Goal: Task Accomplishment & Management: Use online tool/utility

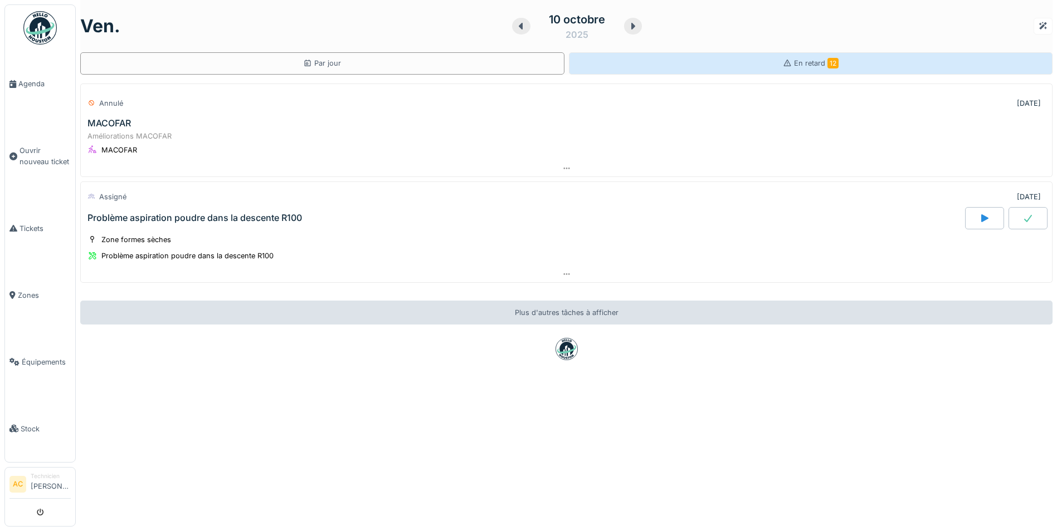
click at [794, 61] on span "En retard 12" at bounding box center [816, 63] width 45 height 8
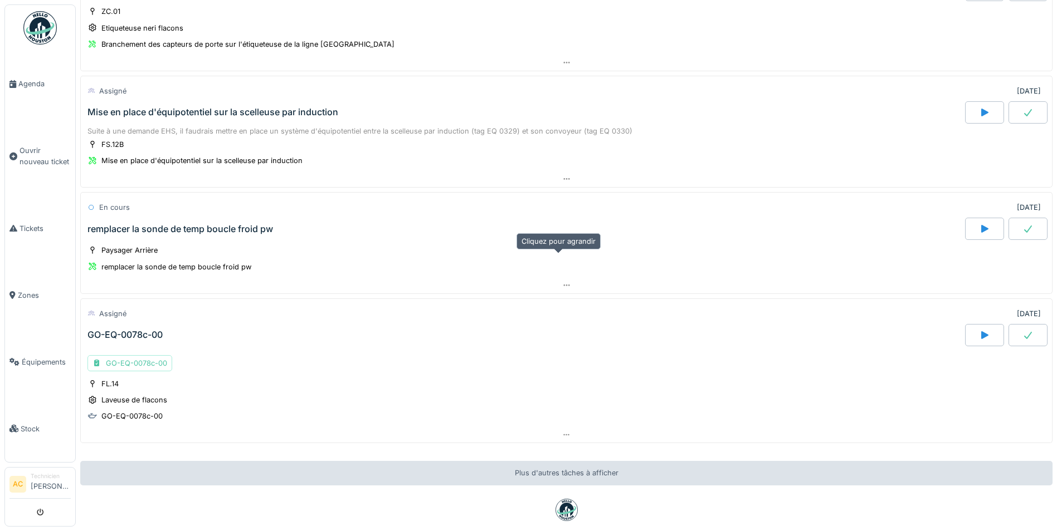
scroll to position [1255, 0]
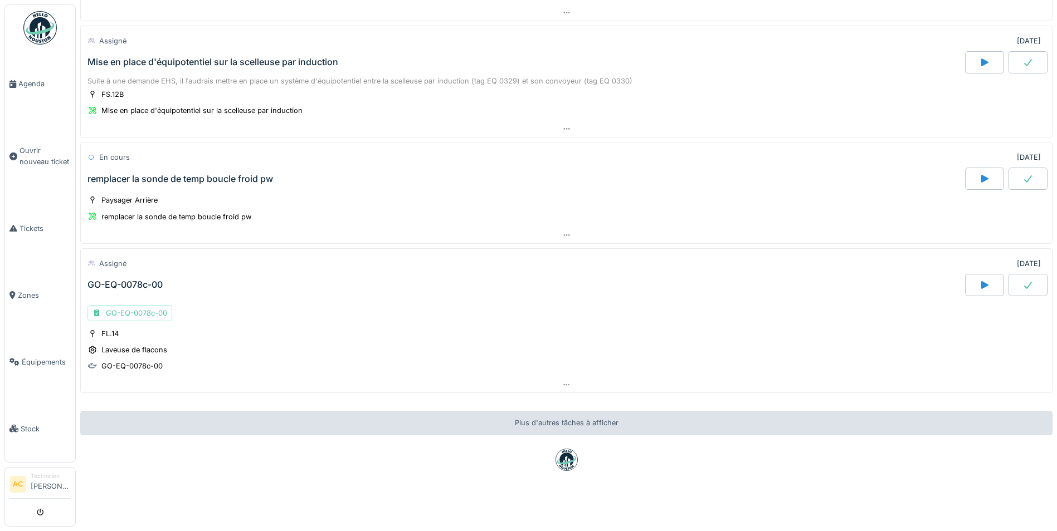
click at [113, 280] on div "GO-EQ-0078c-00" at bounding box center [124, 285] width 75 height 11
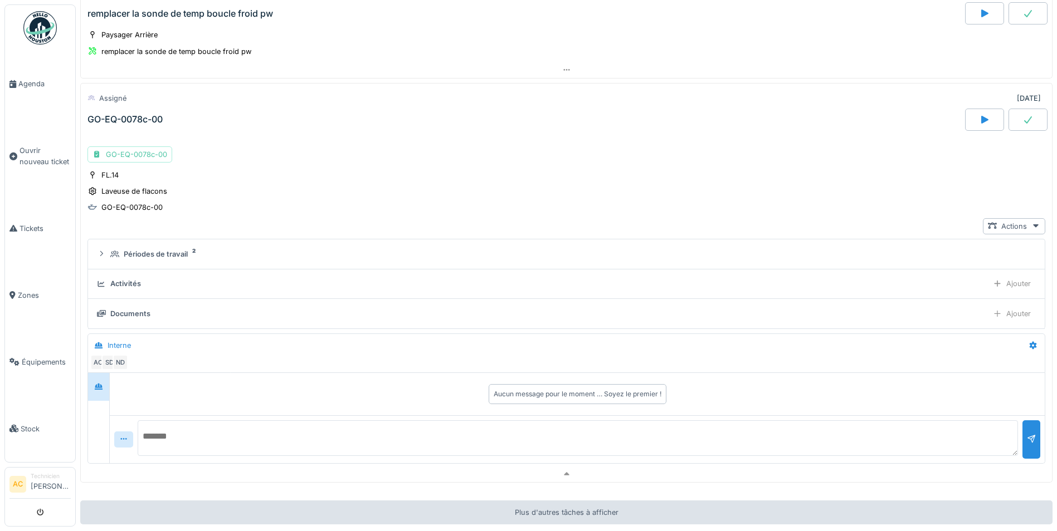
scroll to position [1451, 0]
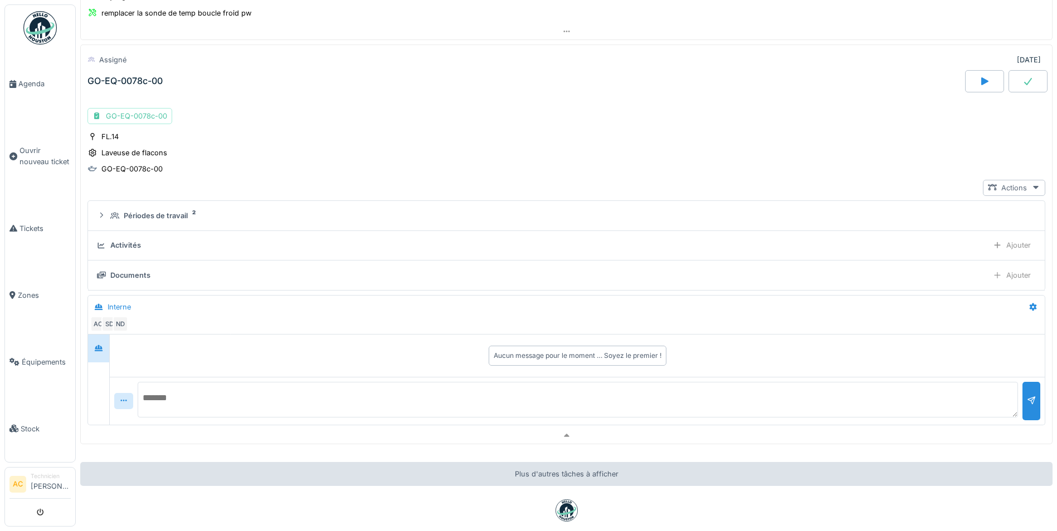
click at [1012, 185] on div "Actions" at bounding box center [1014, 188] width 62 height 16
click at [993, 204] on div "Voir ticket GO-EQ-0078c-00" at bounding box center [938, 212] width 157 height 17
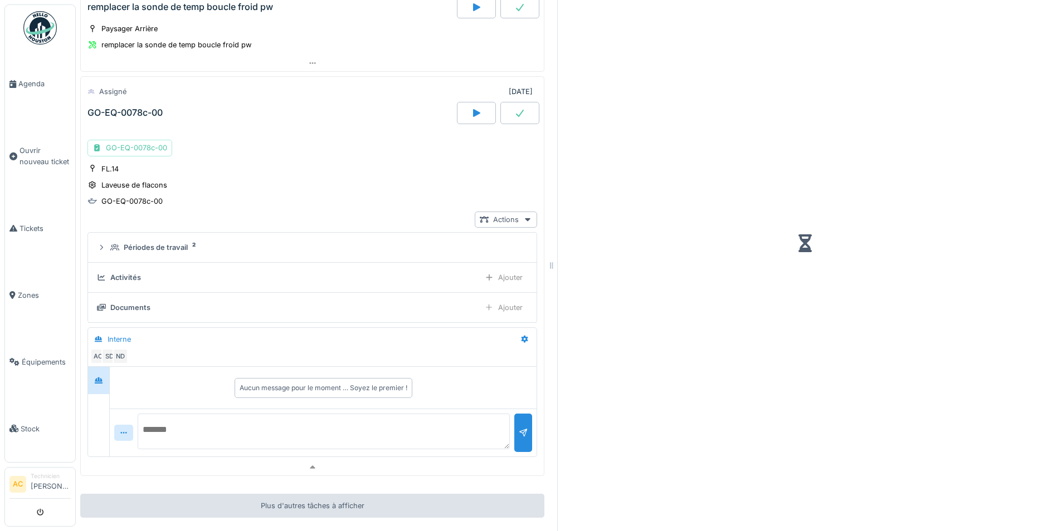
scroll to position [1483, 0]
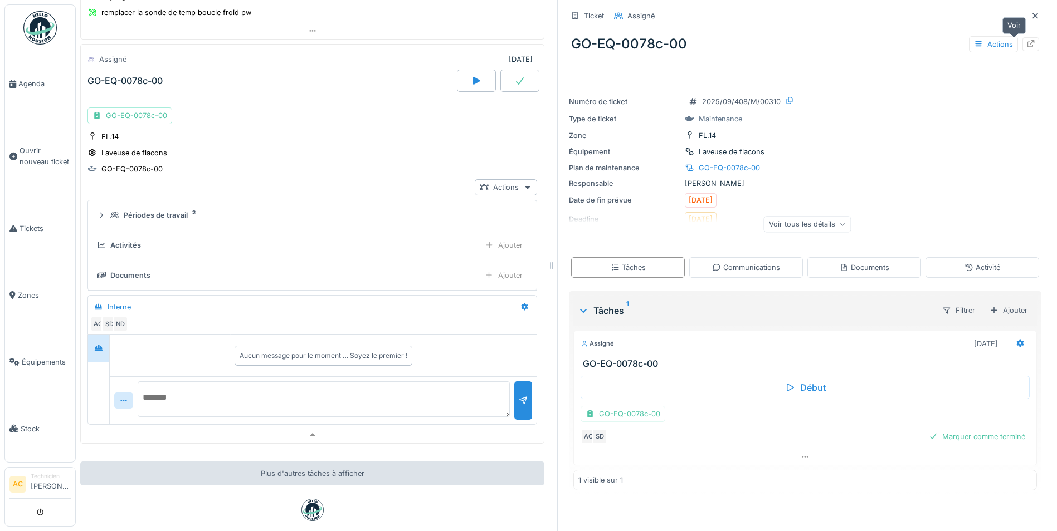
click at [1026, 40] on icon at bounding box center [1030, 43] width 9 height 7
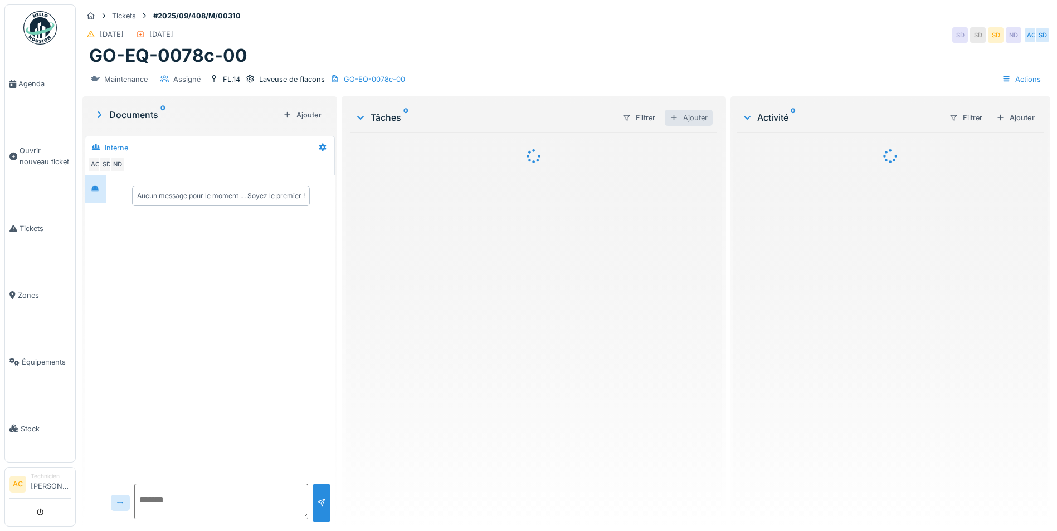
click at [691, 115] on div "Ajouter" at bounding box center [689, 118] width 48 height 16
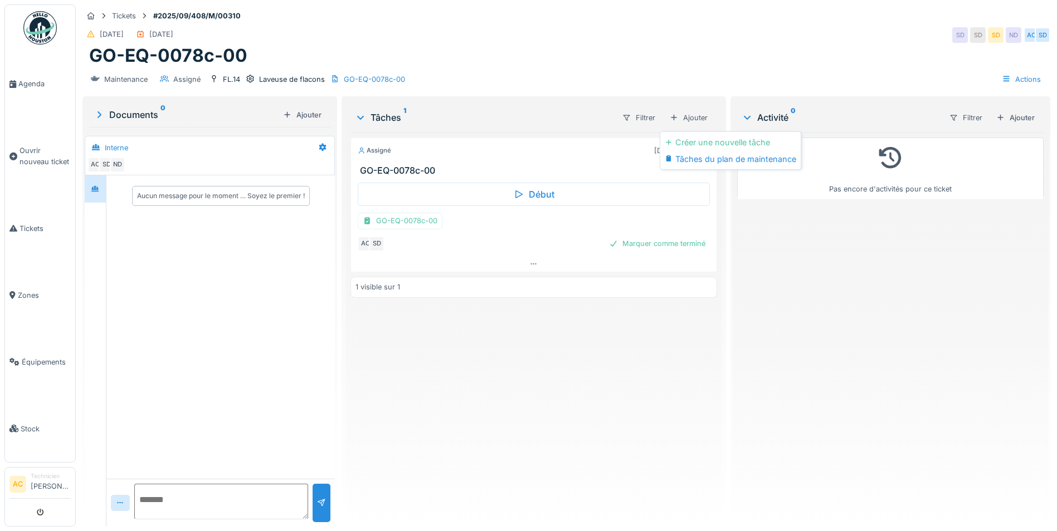
click at [654, 45] on div "25/09/2025 25/09/2025 SD SD SD ND AC SD" at bounding box center [566, 35] width 968 height 20
click at [696, 155] on div at bounding box center [700, 150] width 9 height 11
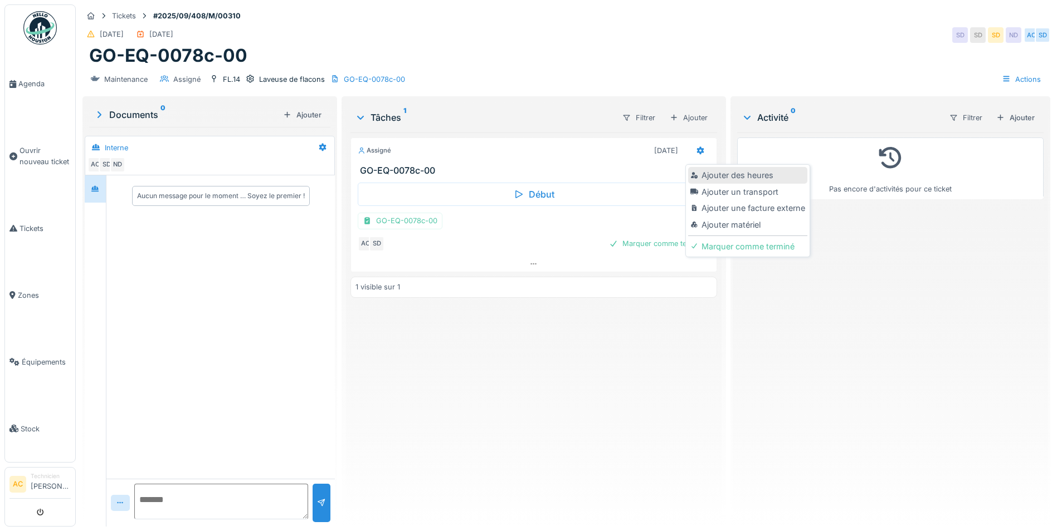
click at [703, 175] on div "Ajouter des heures" at bounding box center [747, 175] width 119 height 17
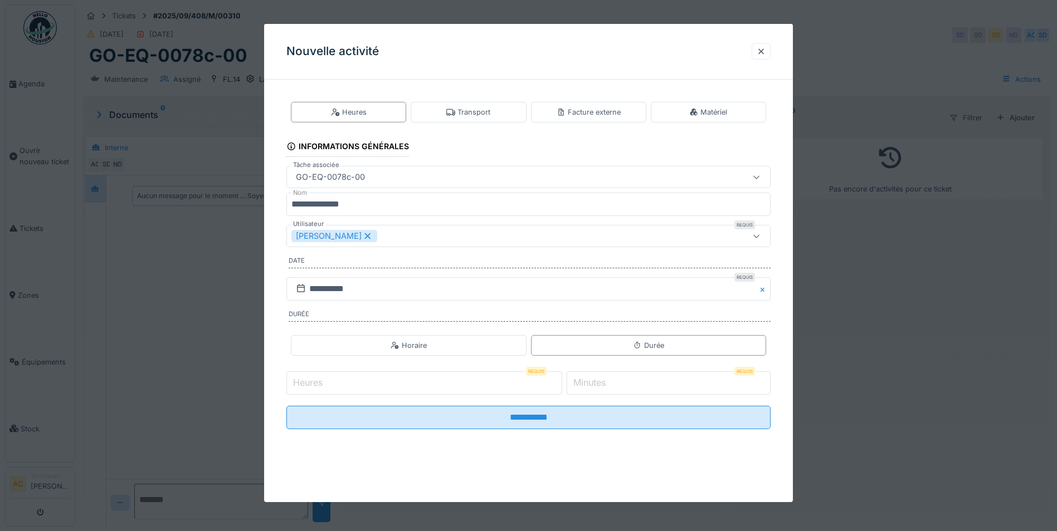
click at [391, 386] on input "Heures" at bounding box center [424, 383] width 276 height 23
type input "*"
click at [596, 383] on label "Minutes" at bounding box center [589, 382] width 37 height 13
click at [596, 383] on input "*" at bounding box center [669, 383] width 204 height 23
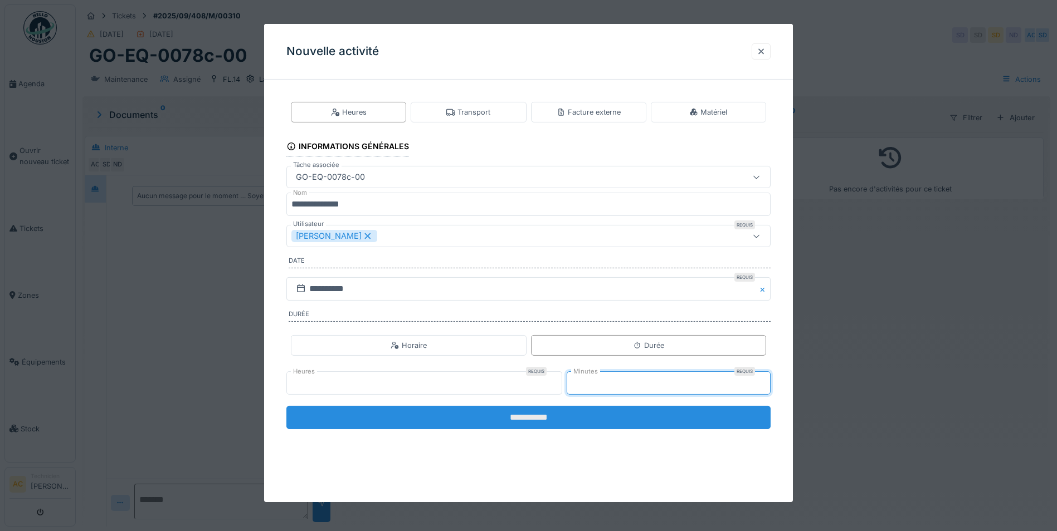
type input "**"
click at [533, 423] on input "**********" at bounding box center [528, 417] width 484 height 23
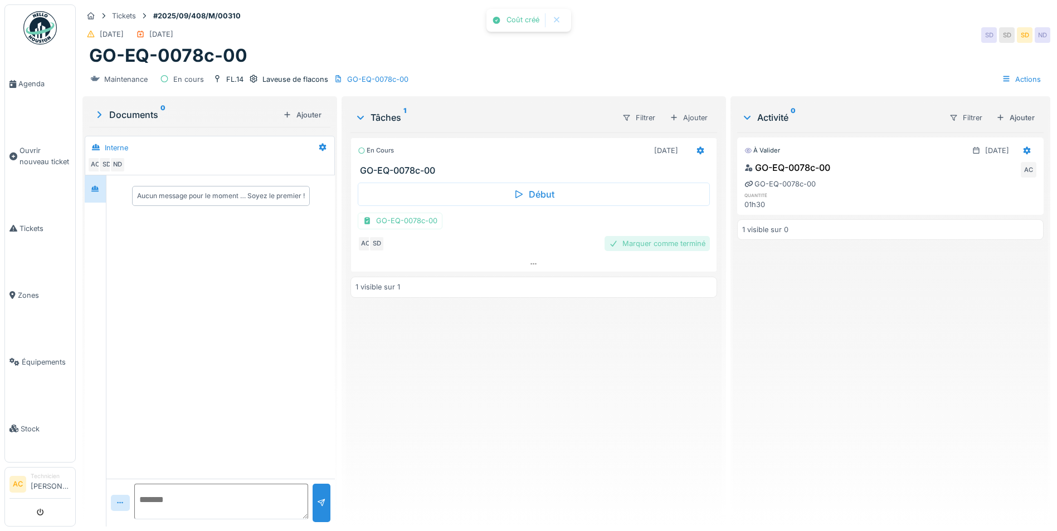
click at [674, 240] on div "Marquer comme terminé" at bounding box center [656, 243] width 105 height 15
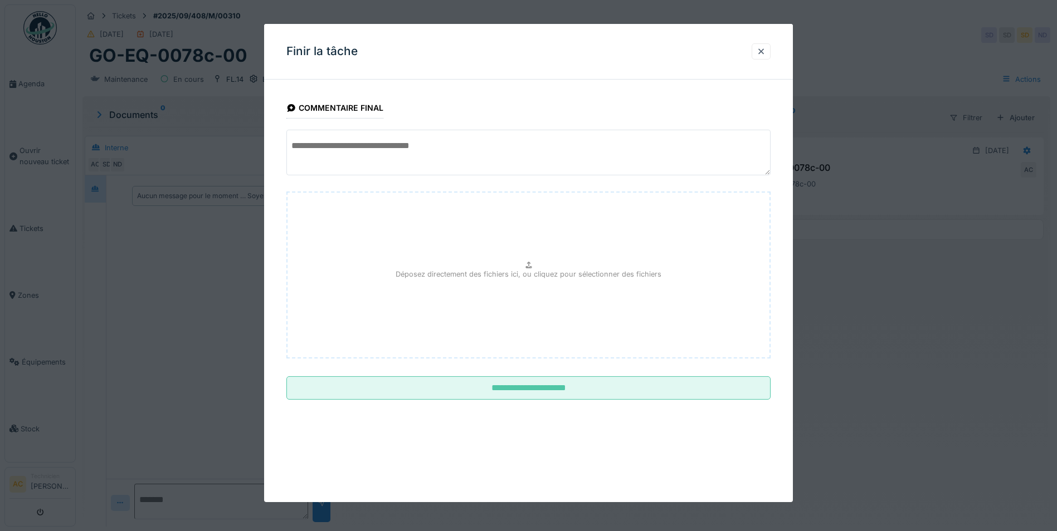
click at [425, 153] on textarea at bounding box center [528, 153] width 484 height 46
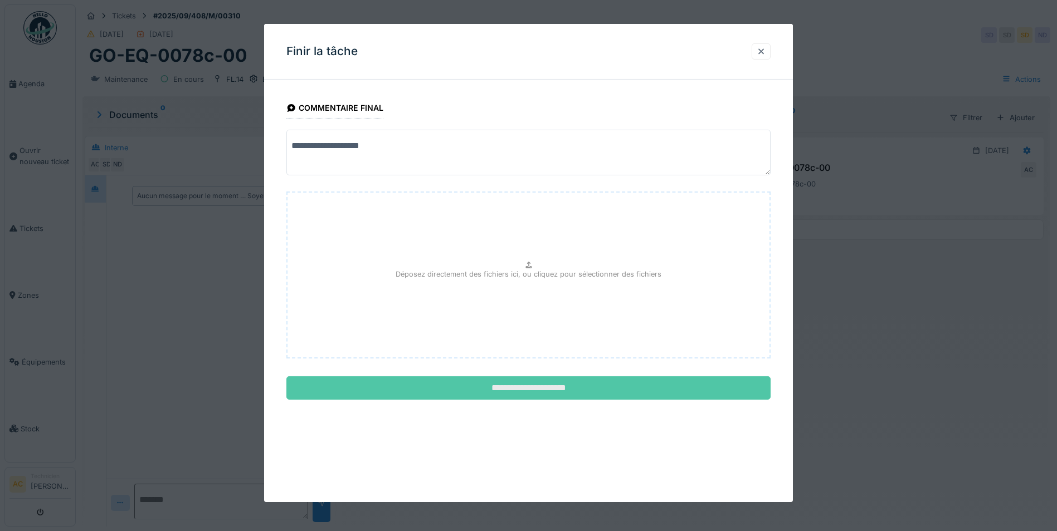
type textarea "**********"
click at [427, 386] on input "**********" at bounding box center [528, 388] width 484 height 23
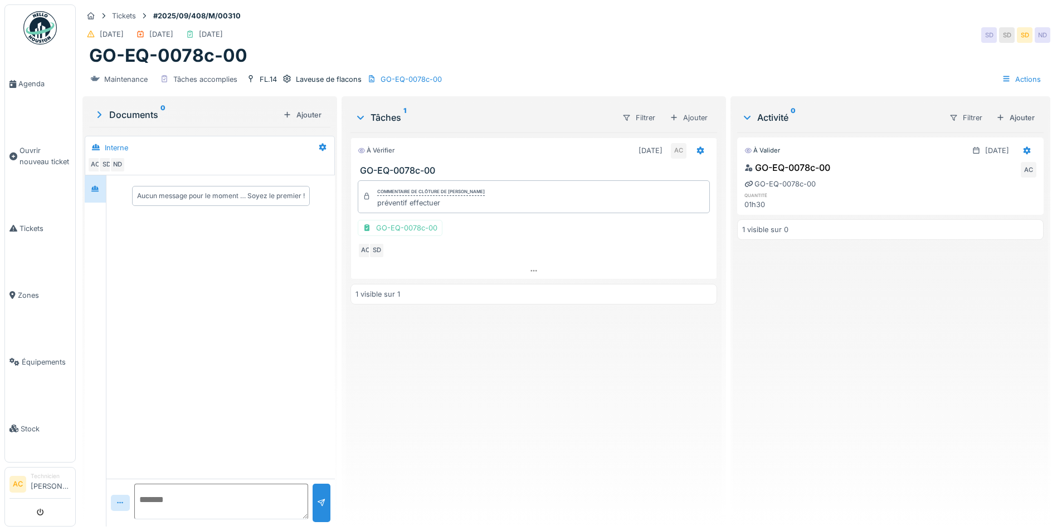
click at [42, 36] on img at bounding box center [39, 27] width 33 height 33
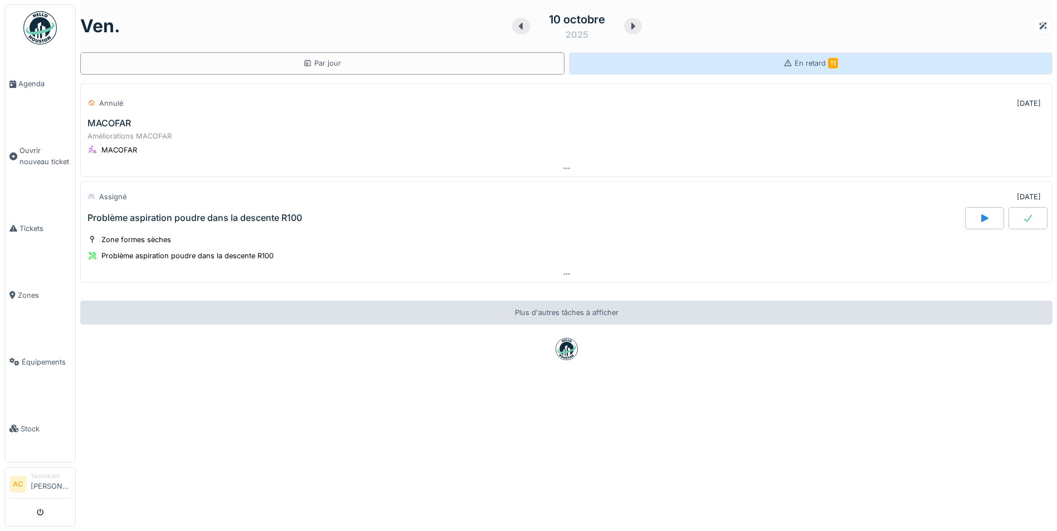
click at [841, 61] on div "En retard 11" at bounding box center [811, 63] width 484 height 22
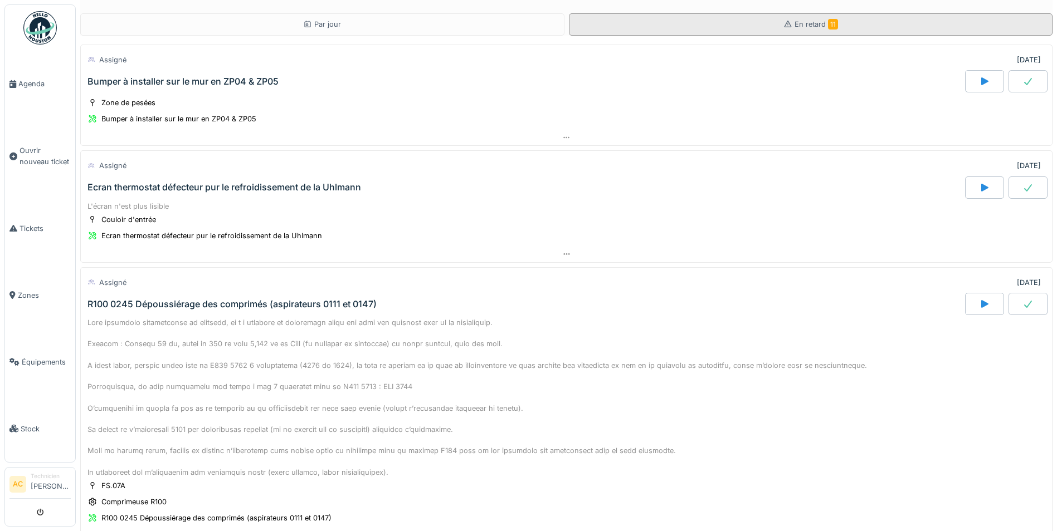
click at [854, 25] on div "En retard 11" at bounding box center [811, 24] width 484 height 22
click at [794, 23] on span "En retard 11" at bounding box center [815, 24] width 43 height 8
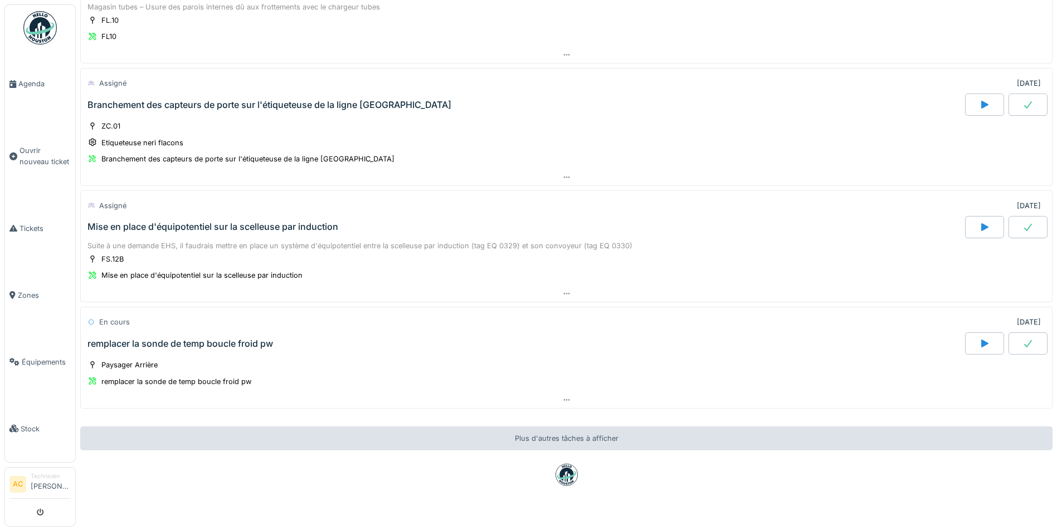
scroll to position [1105, 0]
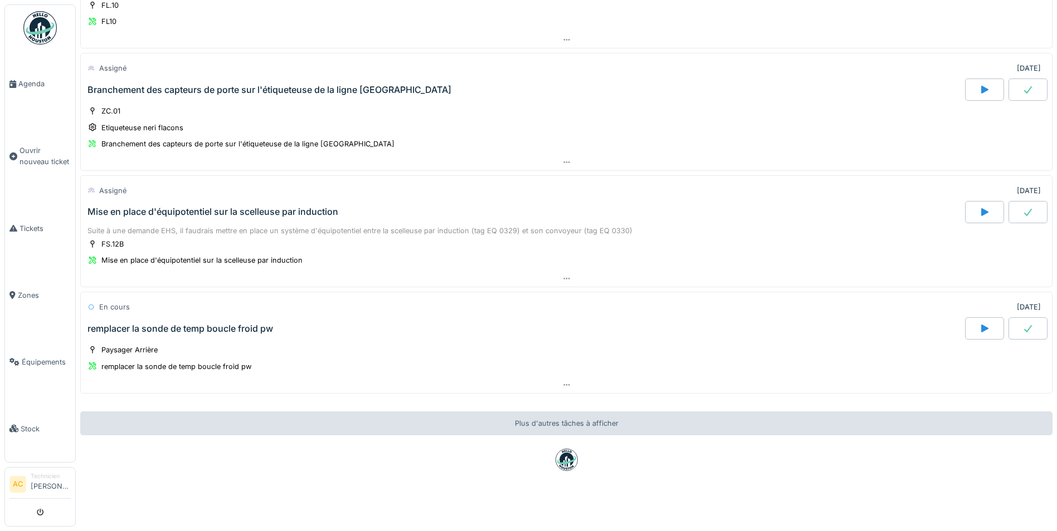
click at [41, 27] on img at bounding box center [39, 27] width 33 height 33
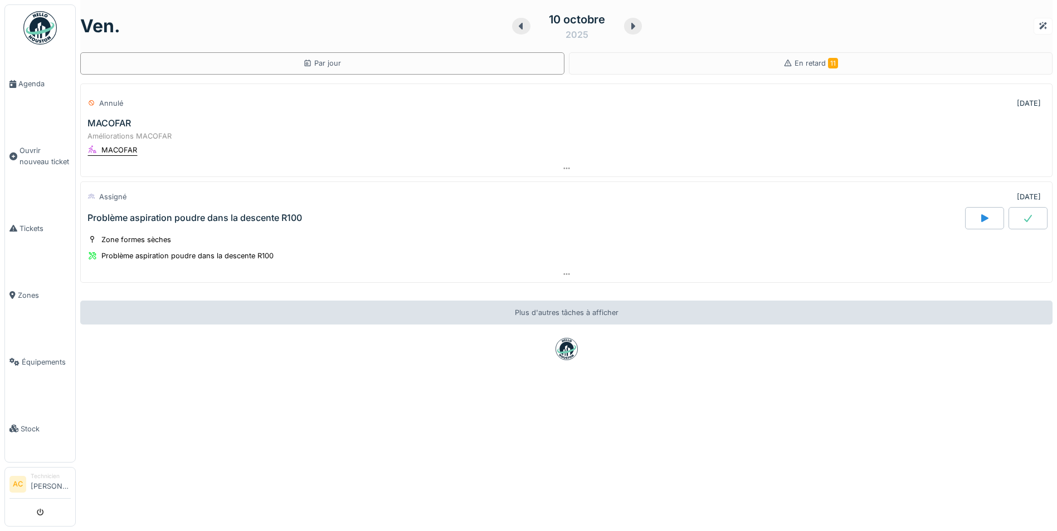
click at [110, 150] on div "MACOFAR" at bounding box center [119, 150] width 36 height 11
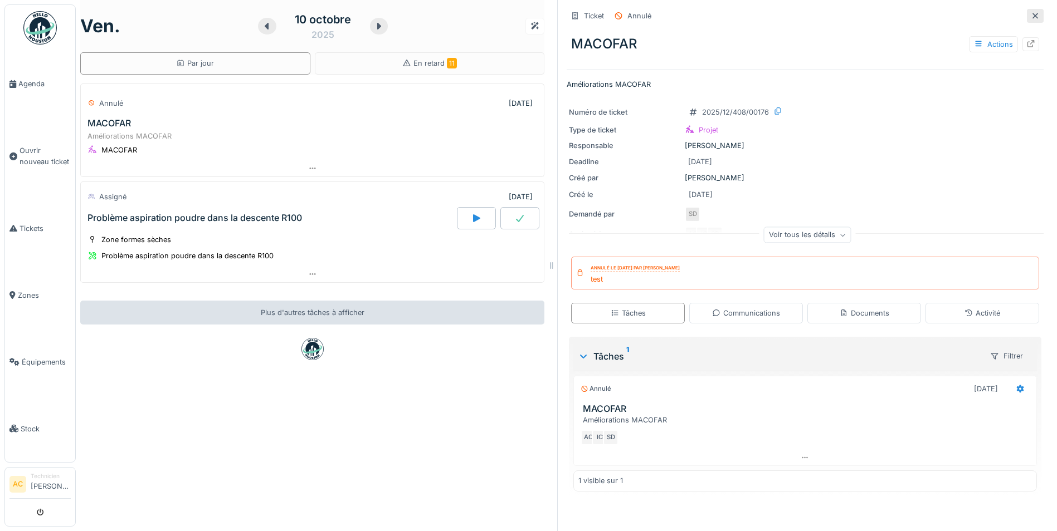
click at [1031, 17] on icon at bounding box center [1035, 15] width 9 height 7
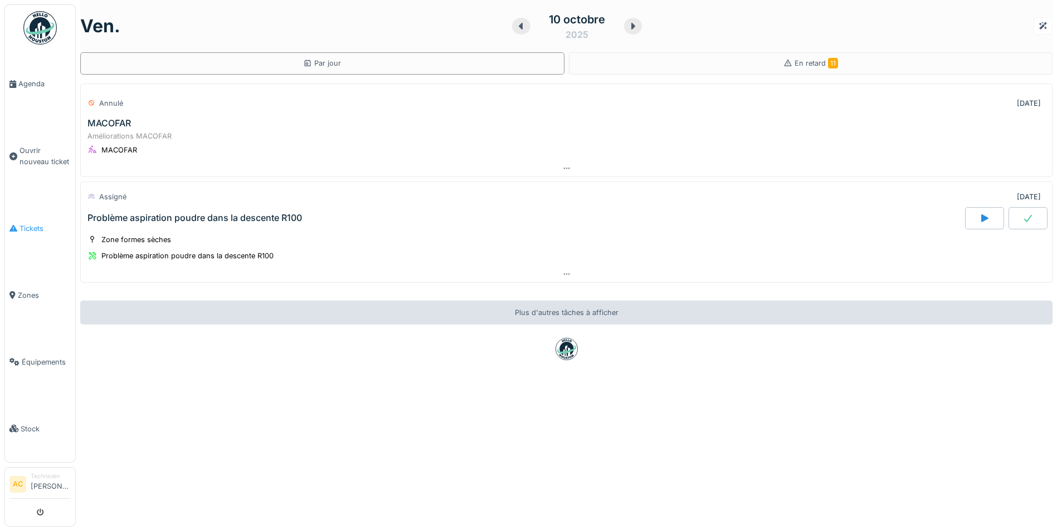
click at [33, 226] on span "Tickets" at bounding box center [44, 228] width 51 height 11
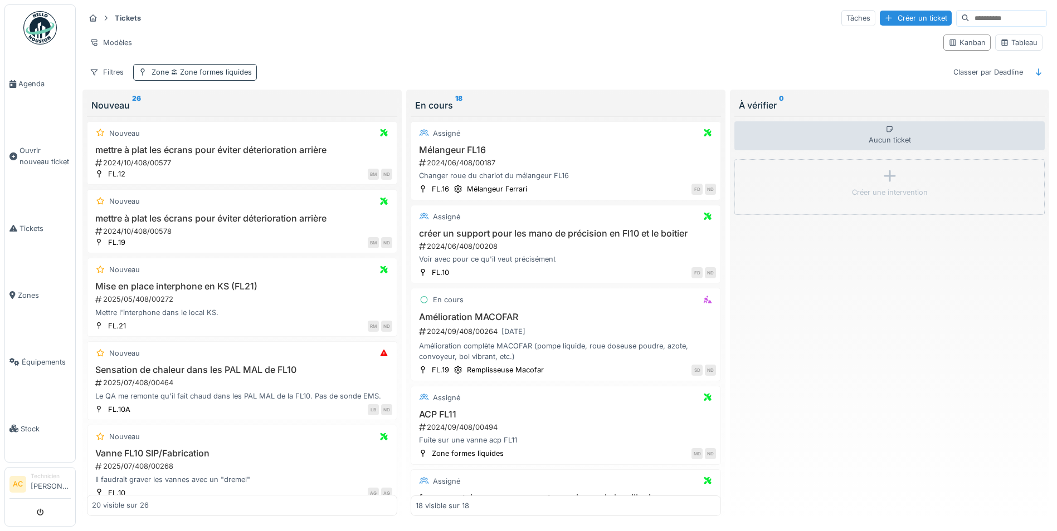
click at [215, 71] on span "Zone formes liquides" at bounding box center [210, 72] width 83 height 8
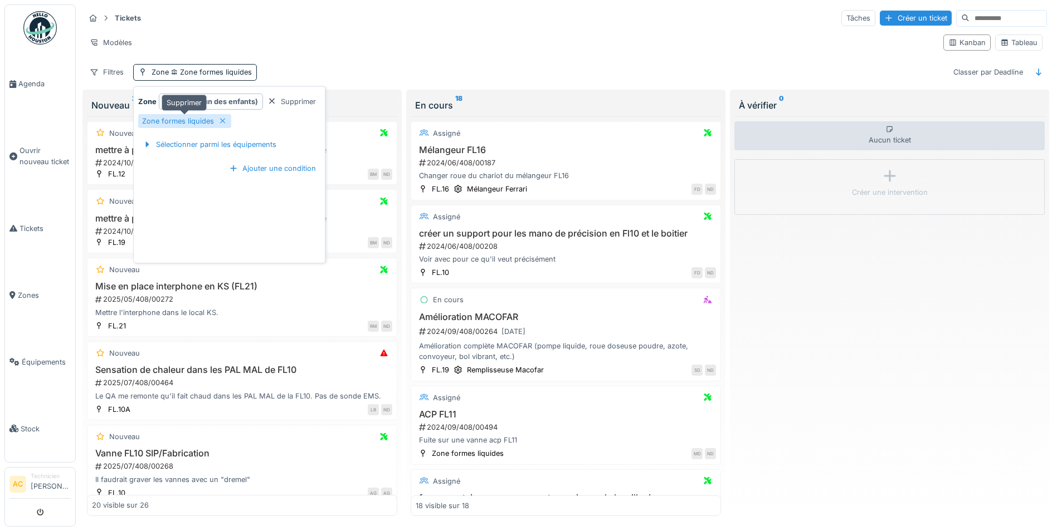
click at [221, 124] on icon at bounding box center [222, 121] width 9 height 7
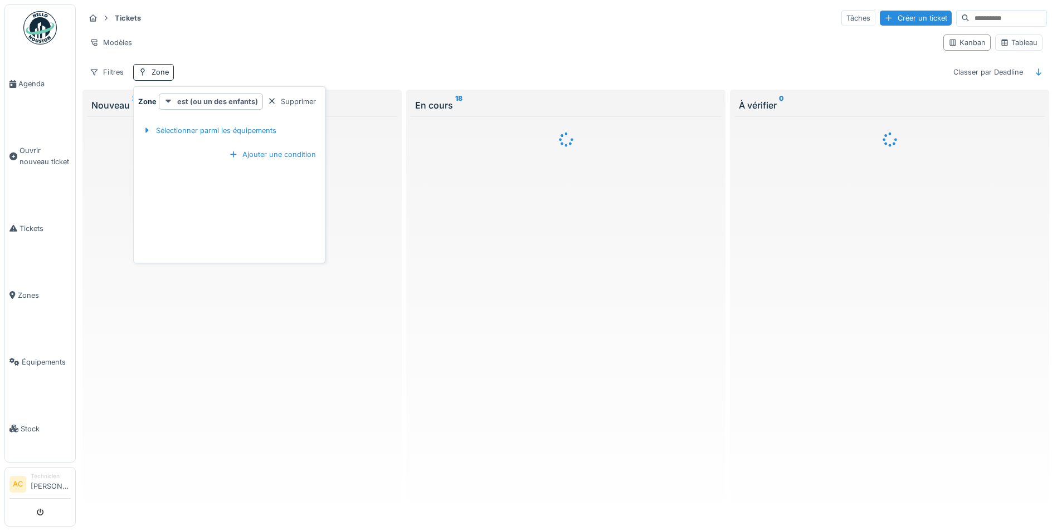
click at [286, 106] on div "Supprimer" at bounding box center [291, 101] width 57 height 15
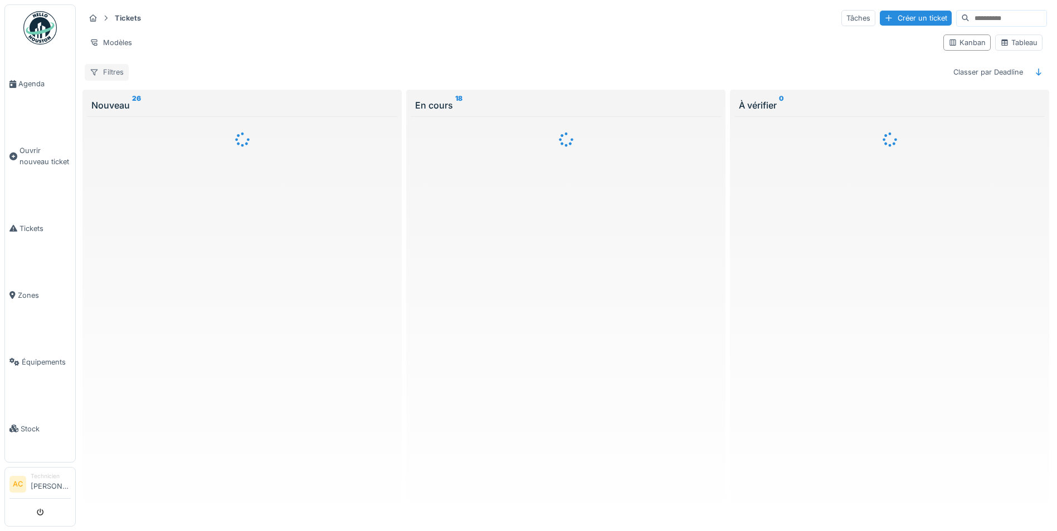
click at [116, 76] on div "Filtres" at bounding box center [107, 72] width 44 height 16
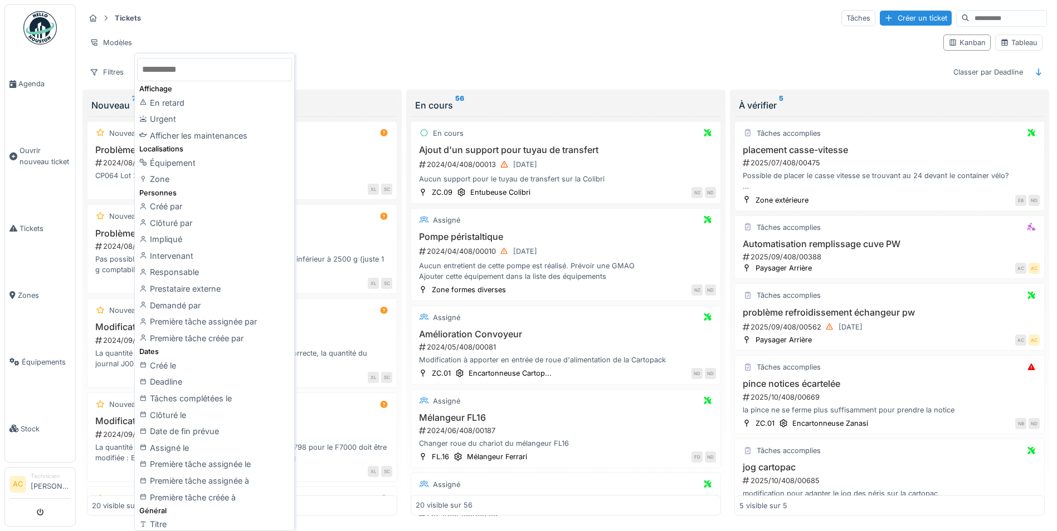
click at [268, 22] on div "Tickets Tâches Créer un ticket" at bounding box center [566, 18] width 962 height 18
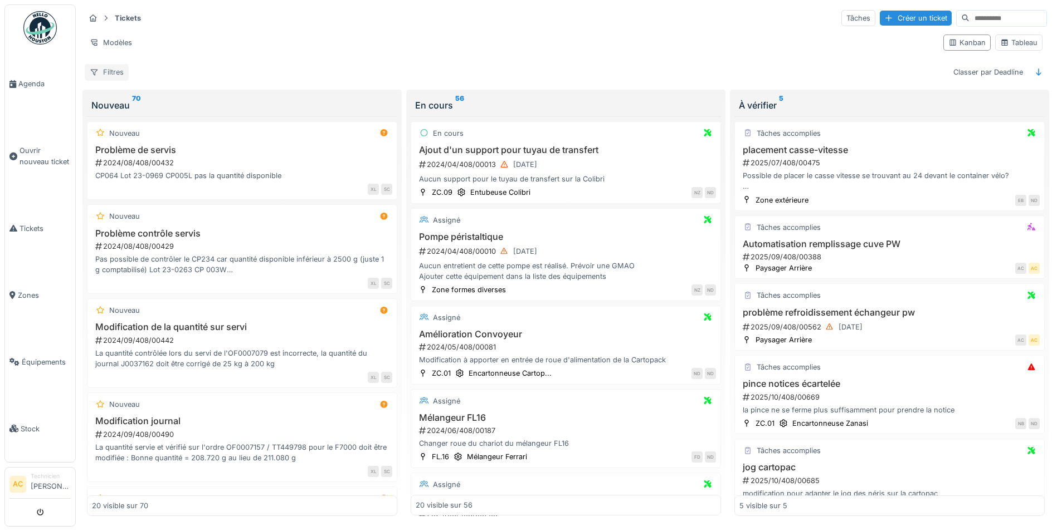
click at [116, 70] on div "Filtres" at bounding box center [107, 72] width 44 height 16
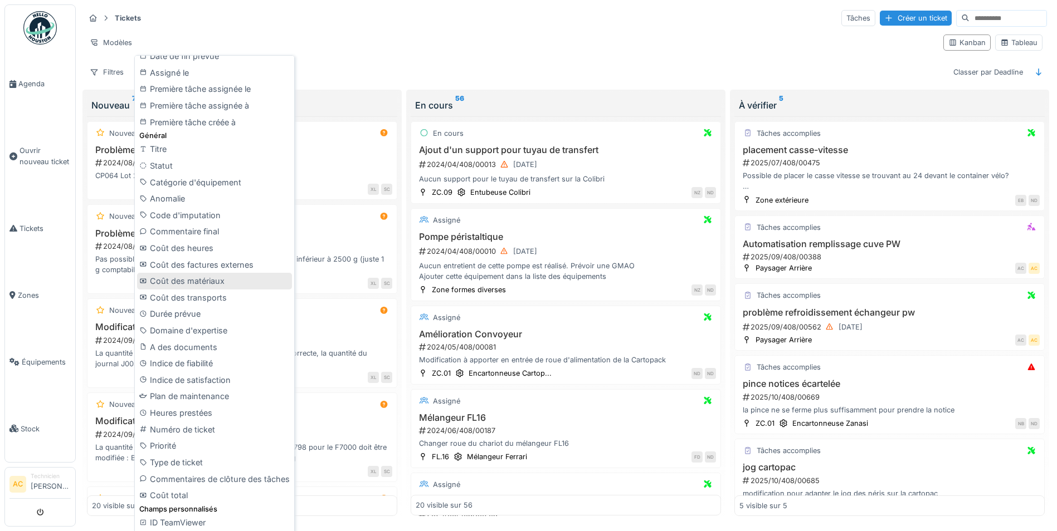
scroll to position [7, 0]
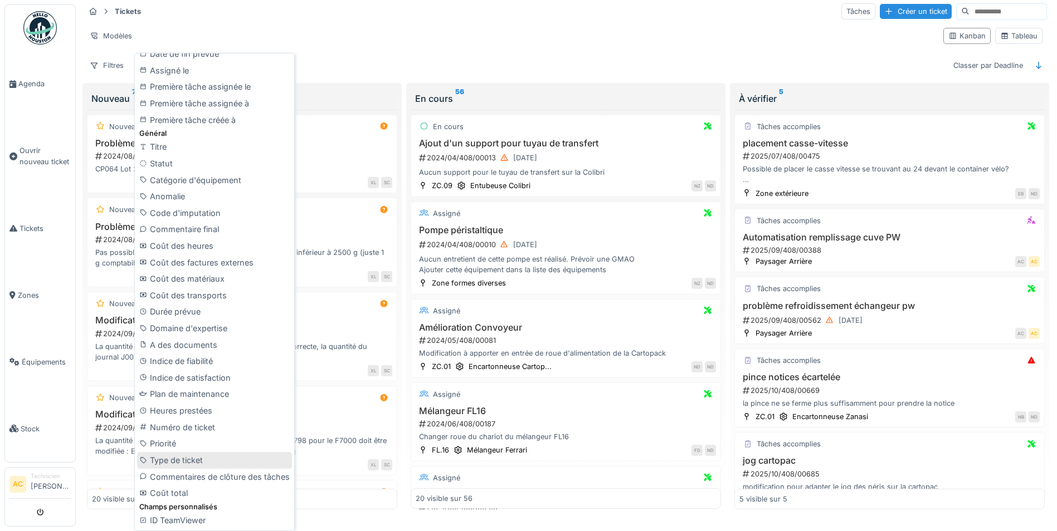
click at [204, 460] on div "Type de ticket" at bounding box center [214, 460] width 155 height 17
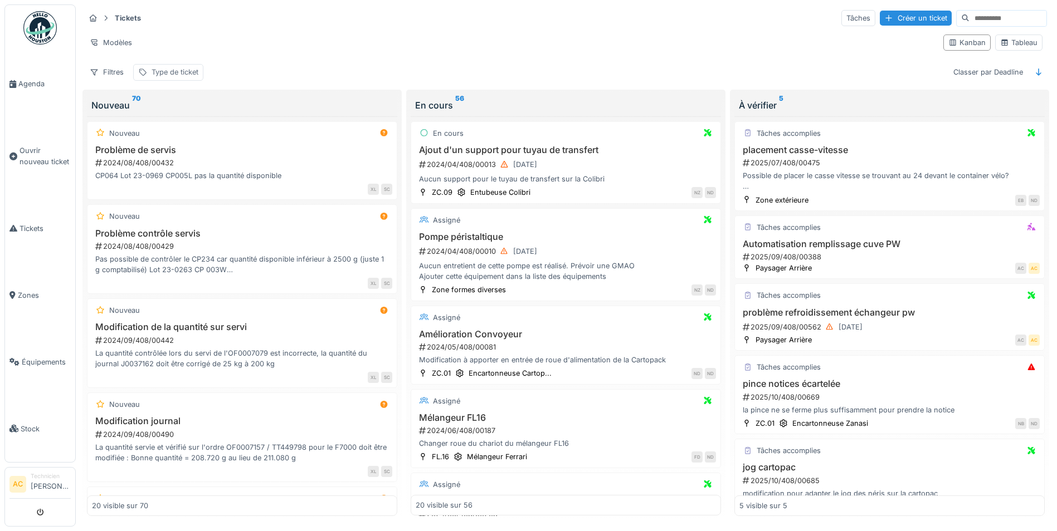
click at [187, 67] on div "Type de ticket" at bounding box center [175, 72] width 47 height 11
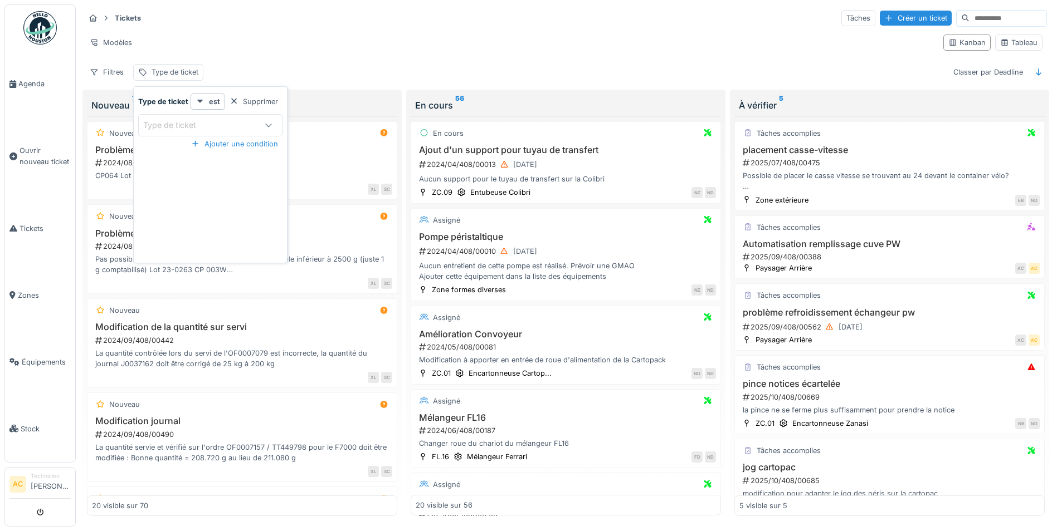
click at [271, 121] on icon at bounding box center [268, 124] width 9 height 7
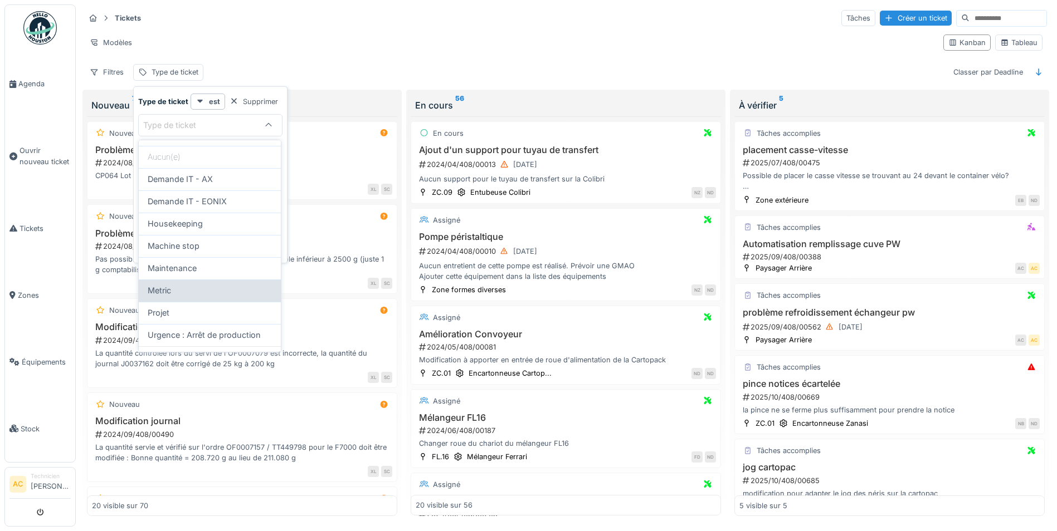
scroll to position [46, 0]
click at [216, 299] on div "Projet" at bounding box center [210, 298] width 124 height 12
type input "***"
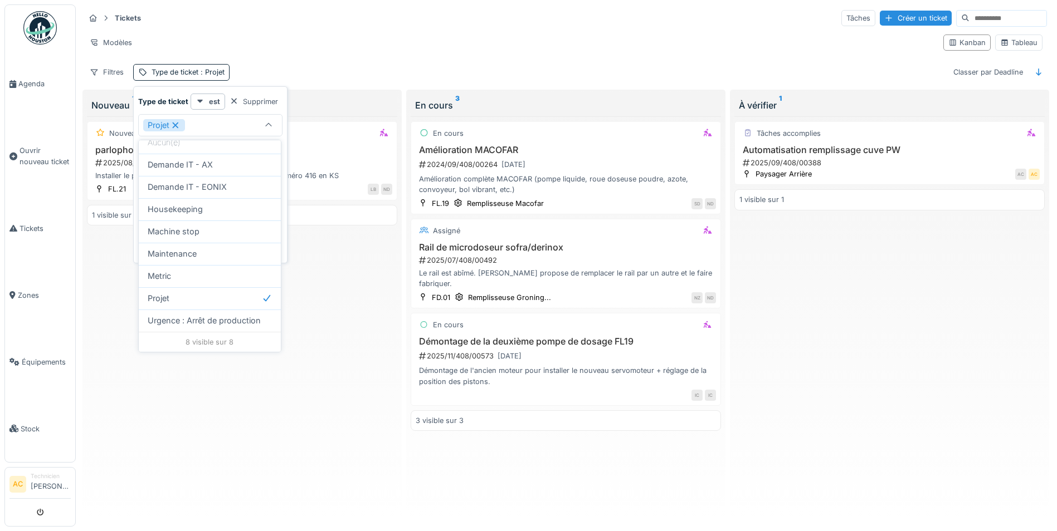
click at [335, 310] on div "Nouveau parlophone en KS 2025/08/408/00531 Installer le parlophone dispo en mai…" at bounding box center [242, 316] width 310 height 400
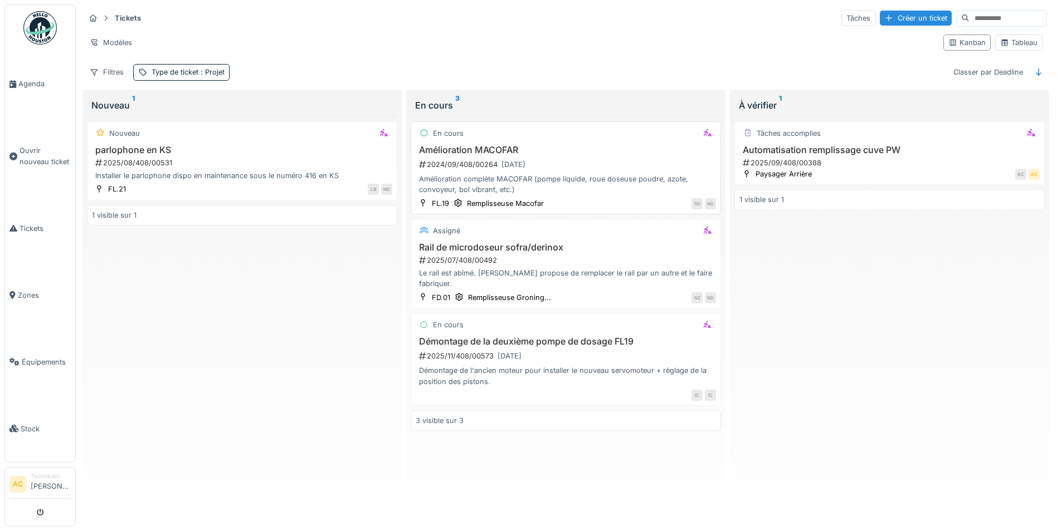
click at [465, 145] on h3 "Amélioration MACOFAR" at bounding box center [566, 150] width 300 height 11
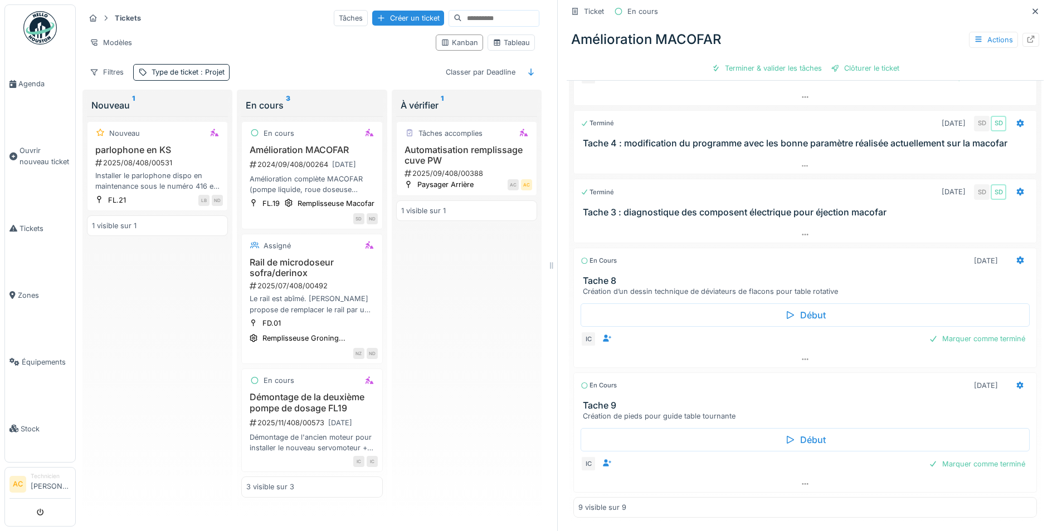
scroll to position [8, 0]
click at [287, 276] on h3 "Rail de microdoseur sofra/derinox" at bounding box center [311, 267] width 131 height 21
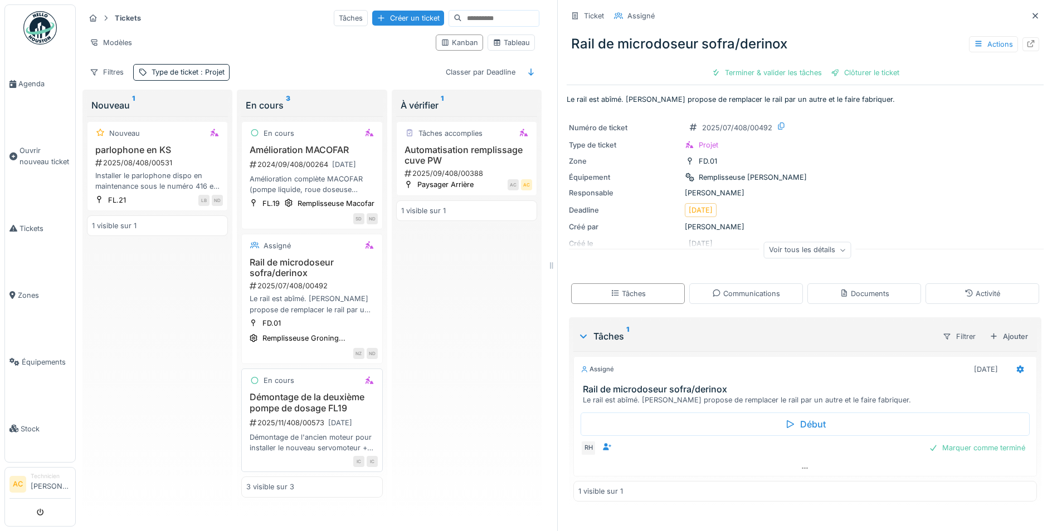
click at [284, 412] on h3 "Démontage de la deuxième pompe de dosage FL19" at bounding box center [311, 402] width 131 height 21
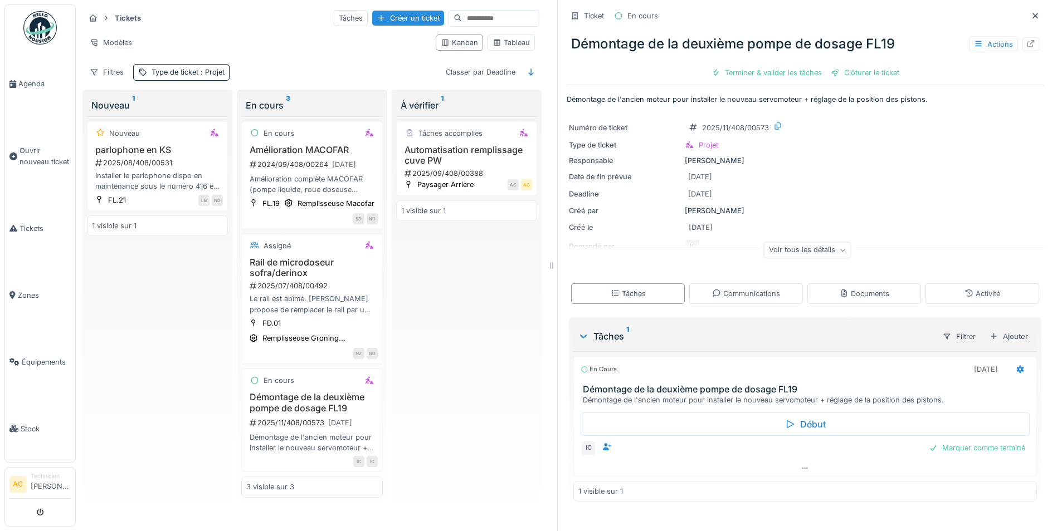
drag, startPoint x: 125, startPoint y: 347, endPoint x: 130, endPoint y: 343, distance: 6.8
click at [125, 347] on div "Nouveau parlophone en KS 2025/08/408/00531 Installer le parlophone dispo en mai…" at bounding box center [157, 316] width 141 height 400
